Goal: Task Accomplishment & Management: Complete application form

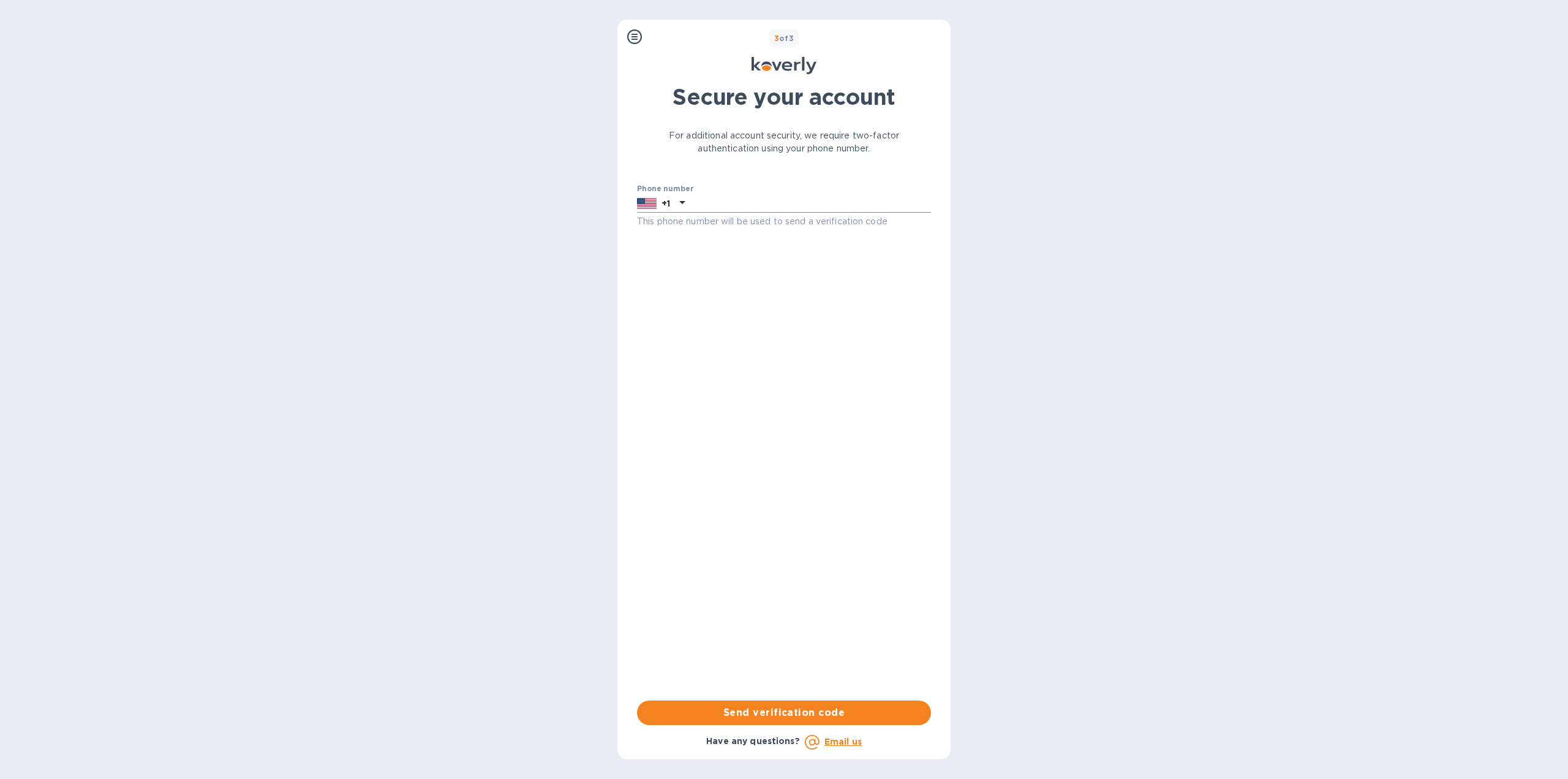
click at [726, 206] on input "text" at bounding box center [810, 203] width 241 height 18
type input "5037347393"
click at [849, 707] on span "Send verification code" at bounding box center [784, 713] width 275 height 14
click at [697, 241] on div at bounding box center [784, 269] width 304 height 56
click at [676, 261] on div at bounding box center [657, 268] width 41 height 43
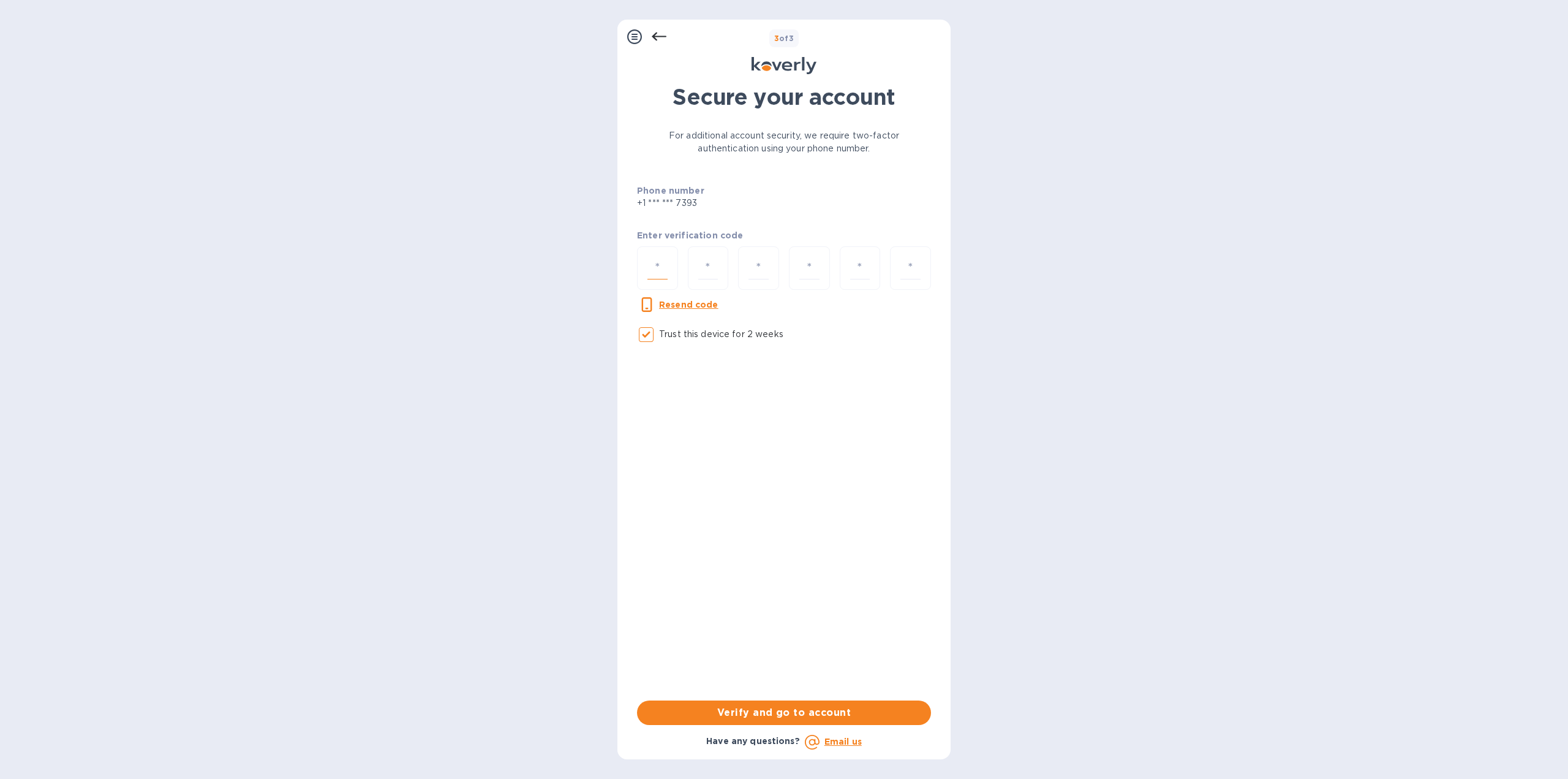
type input "5"
type input "4"
type input "8"
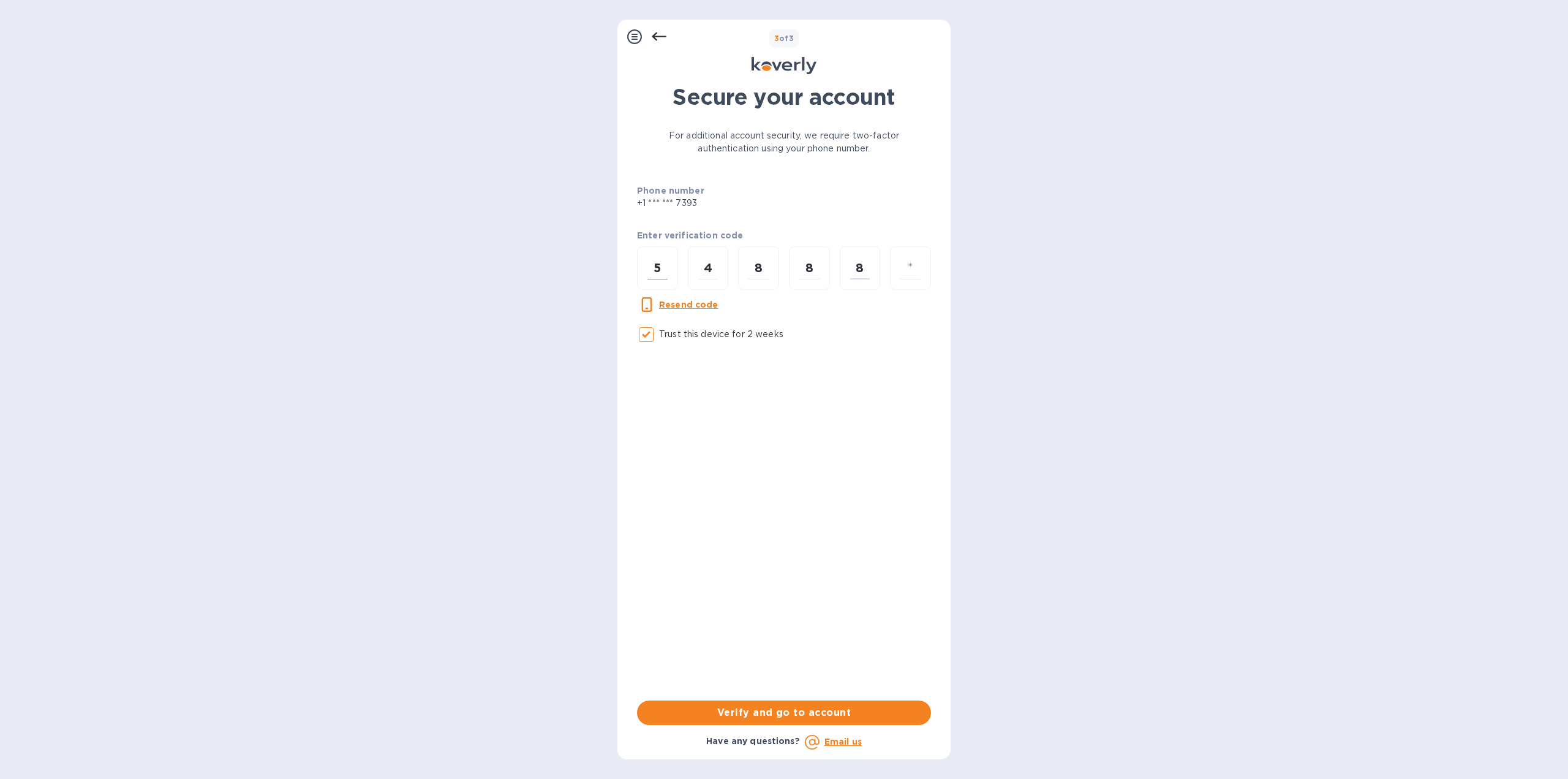
type input "2"
